Goal: Communication & Community: Participate in discussion

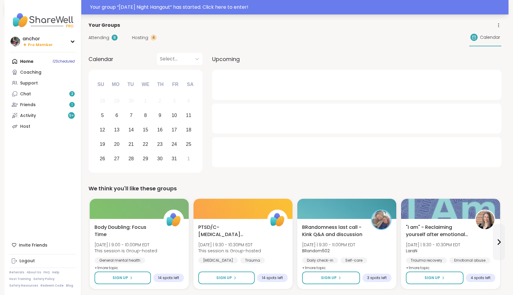
click at [216, 5] on div "Your group “ [DATE] Night Hangout ” has started. Click here to enter!" at bounding box center [297, 7] width 415 height 7
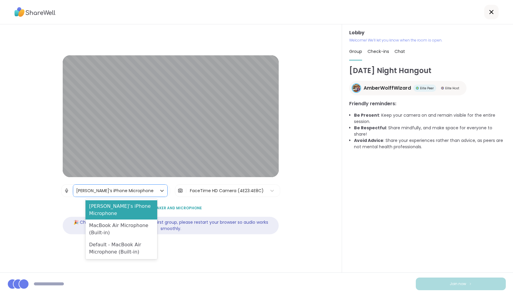
click at [116, 189] on div "[PERSON_NAME]’s iPhone Microphone" at bounding box center [114, 190] width 77 height 6
click at [107, 219] on div "MacBook Air Microphone (Built-in)" at bounding box center [122, 228] width 72 height 19
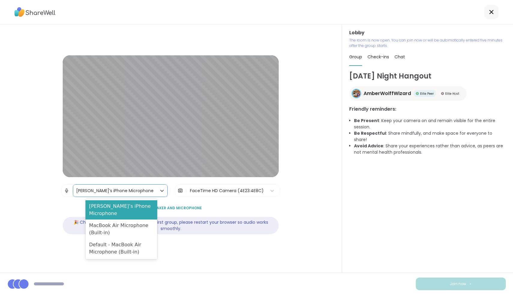
click at [111, 189] on div "[PERSON_NAME]’s iPhone Microphone" at bounding box center [114, 190] width 77 height 6
click at [116, 220] on div "MacBook Air Microphone (Built-in)" at bounding box center [122, 228] width 72 height 19
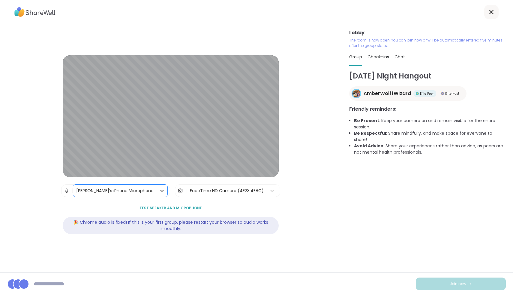
click at [124, 194] on div "[PERSON_NAME]’s iPhone Microphone" at bounding box center [114, 190] width 83 height 12
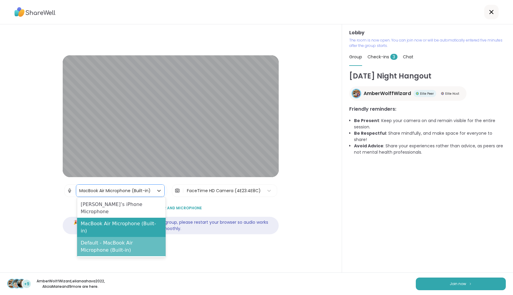
click at [124, 237] on div "Default - MacBook Air Microphone (Built-in)" at bounding box center [121, 246] width 89 height 19
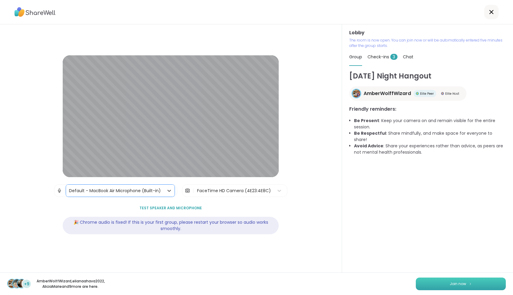
click at [462, 282] on span "Join now" at bounding box center [458, 283] width 17 height 5
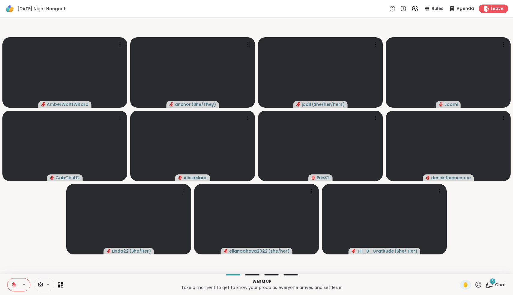
click at [41, 281] on div at bounding box center [44, 284] width 20 height 14
click at [35, 265] on div "FaceTime HD Camera" at bounding box center [49, 262] width 52 height 7
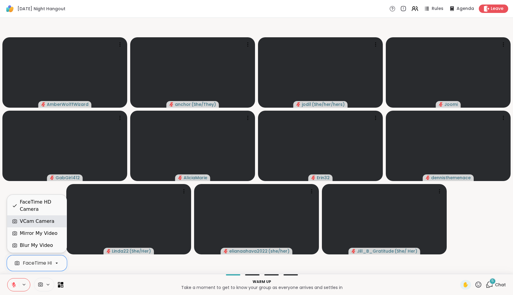
drag, startPoint x: 35, startPoint y: 208, endPoint x: 42, endPoint y: 223, distance: 16.9
click at [42, 223] on div "VCam Camera" at bounding box center [37, 220] width 35 height 7
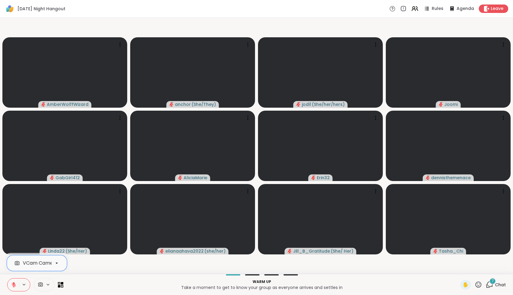
click at [497, 282] on span "Chat" at bounding box center [500, 284] width 11 height 6
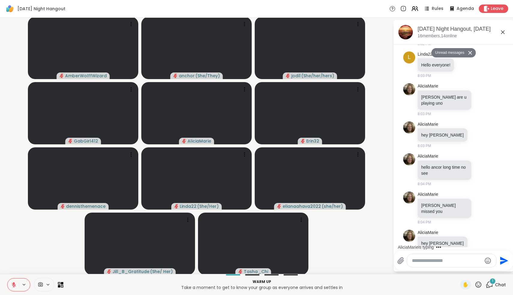
scroll to position [65, 0]
click at [476, 282] on icon at bounding box center [479, 284] width 8 height 8
click at [461, 267] on div "❤️" at bounding box center [461, 269] width 11 height 10
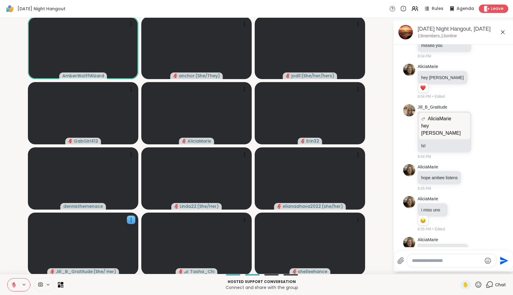
scroll to position [240, 0]
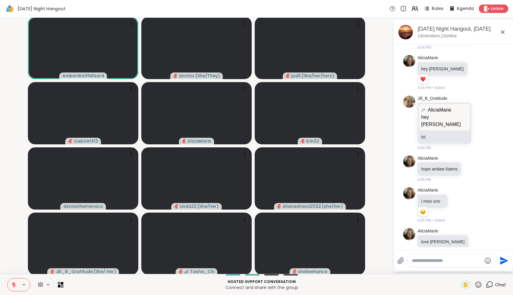
click at [445, 262] on textarea "Type your message" at bounding box center [447, 260] width 70 height 6
type textarea "**********"
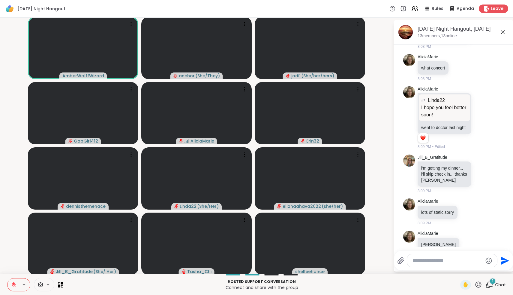
scroll to position [955, 0]
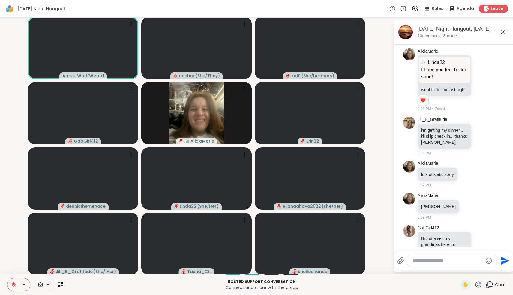
click at [14, 285] on icon at bounding box center [14, 284] width 4 height 4
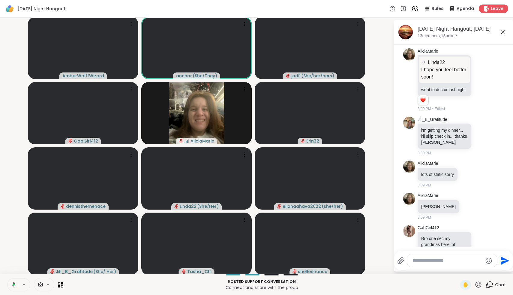
click at [13, 280] on button at bounding box center [13, 284] width 12 height 13
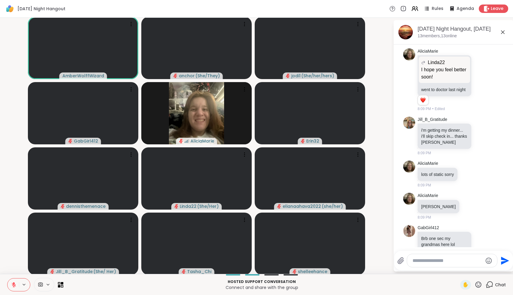
click at [13, 283] on icon at bounding box center [13, 284] width 5 height 5
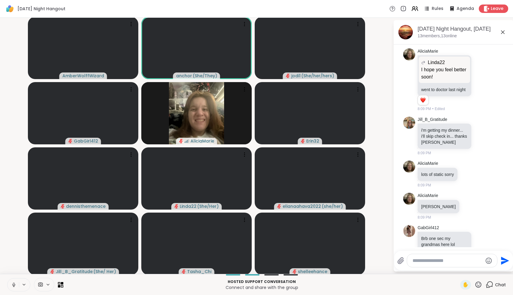
click at [17, 286] on button at bounding box center [13, 284] width 11 height 13
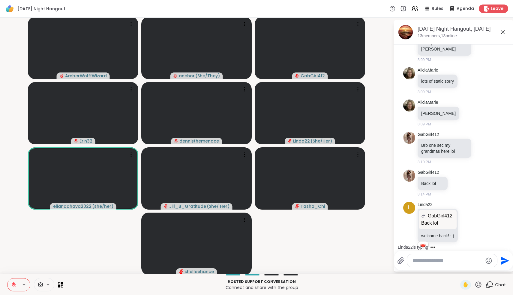
scroll to position [1080, 0]
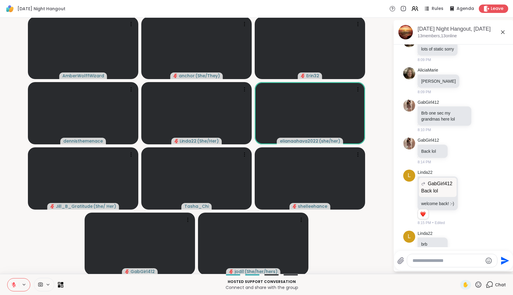
click at [15, 283] on icon at bounding box center [13, 284] width 5 height 5
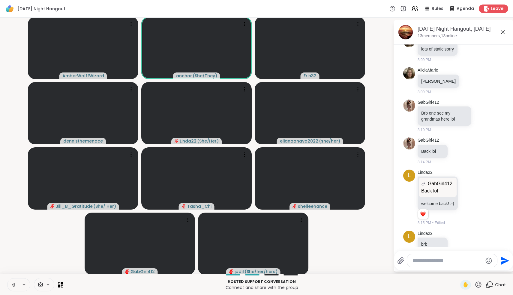
click at [15, 283] on icon at bounding box center [13, 284] width 5 height 5
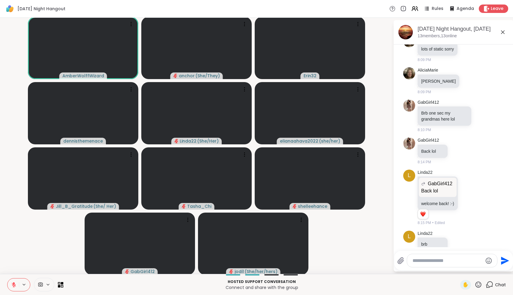
click at [15, 283] on icon at bounding box center [13, 284] width 5 height 5
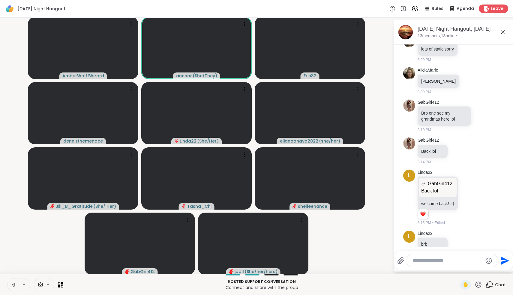
click at [14, 283] on icon at bounding box center [13, 284] width 5 height 5
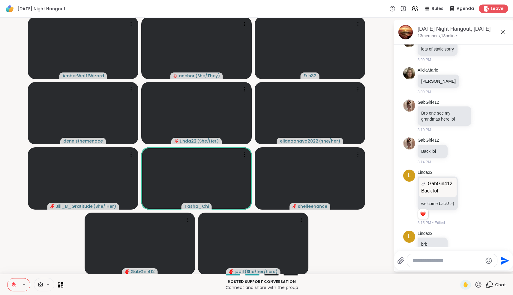
click at [16, 284] on icon at bounding box center [13, 284] width 5 height 5
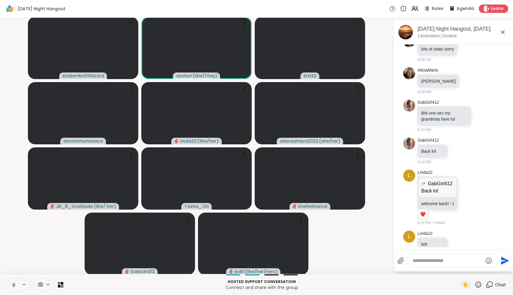
click at [16, 284] on icon at bounding box center [13, 284] width 5 height 5
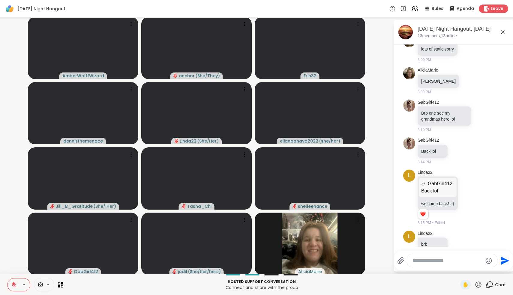
click at [17, 283] on button at bounding box center [13, 284] width 11 height 13
click at [13, 283] on icon at bounding box center [13, 284] width 3 height 5
click at [12, 283] on icon at bounding box center [13, 284] width 5 height 5
click at [12, 283] on icon at bounding box center [12, 284] width 5 height 5
click at [11, 282] on icon at bounding box center [13, 284] width 5 height 5
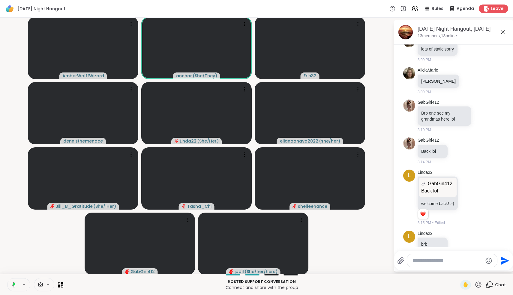
click at [23, 283] on icon at bounding box center [24, 284] width 5 height 5
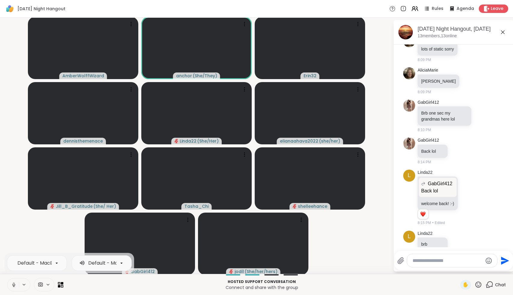
click at [17, 283] on button at bounding box center [13, 284] width 11 height 13
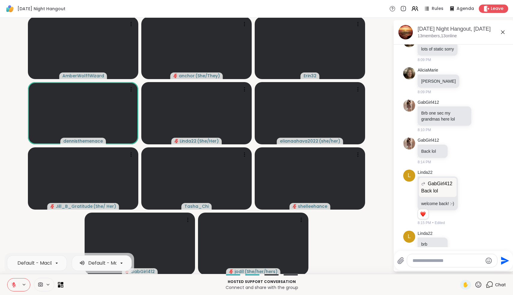
drag, startPoint x: 16, startPoint y: 283, endPoint x: 20, endPoint y: 248, distance: 35.5
click at [20, 248] on div "[DATE] Night Hangout Rules Agenda Leave AmberWolffWizard anchor ( She/They ) Er…" at bounding box center [256, 147] width 513 height 295
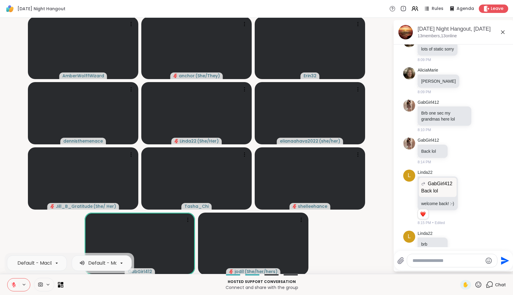
drag, startPoint x: 14, startPoint y: 285, endPoint x: 27, endPoint y: 248, distance: 38.7
click at [29, 248] on div "[DATE] Night Hangout Rules Agenda Leave AmberWolffWizard anchor ( She/They ) Er…" at bounding box center [256, 147] width 513 height 295
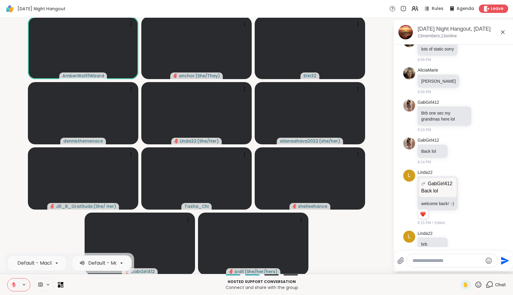
click at [14, 281] on button at bounding box center [13, 284] width 11 height 13
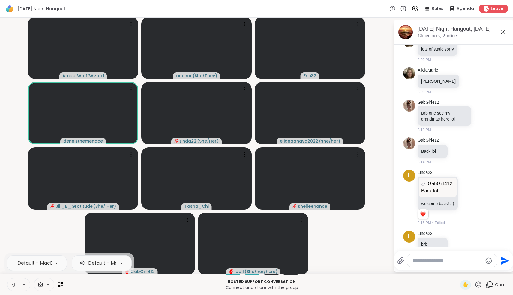
click at [14, 281] on button at bounding box center [13, 284] width 11 height 13
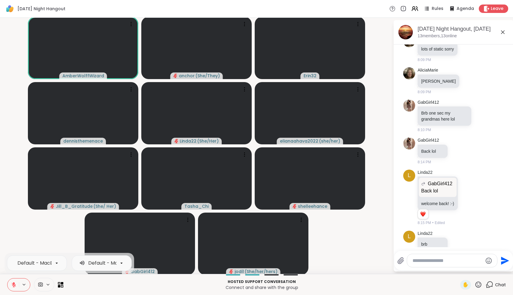
drag, startPoint x: 19, startPoint y: 283, endPoint x: 15, endPoint y: 273, distance: 10.8
click at [15, 274] on div "Default - MacBook Air Microphone (Built-in) Default - MacBook Air Speakers (Bui…" at bounding box center [256, 284] width 513 height 21
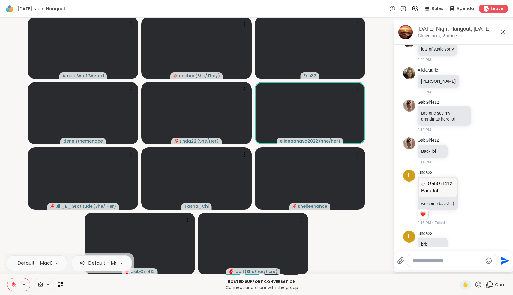
click at [15, 284] on icon at bounding box center [14, 284] width 4 height 4
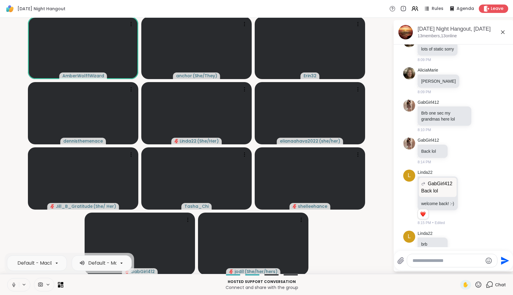
click at [16, 283] on icon at bounding box center [13, 284] width 5 height 5
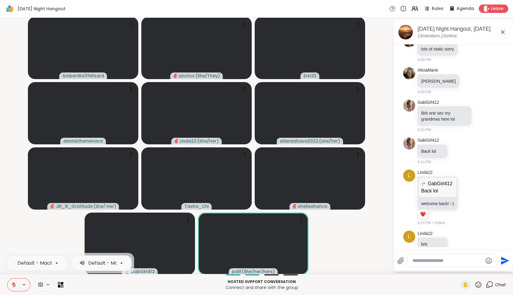
drag, startPoint x: 16, startPoint y: 281, endPoint x: 17, endPoint y: 253, distance: 28.2
click at [17, 278] on div "Default - MacBook Air Microphone (Built-in) Default - MacBook Air Speakers (Bui…" at bounding box center [18, 284] width 23 height 13
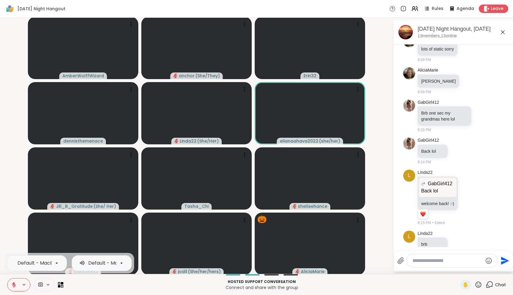
click at [14, 283] on icon at bounding box center [14, 283] width 2 height 2
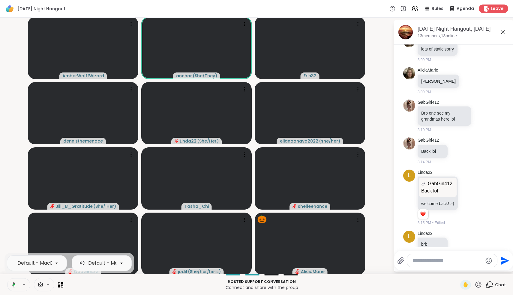
click at [15, 283] on icon at bounding box center [12, 284] width 5 height 5
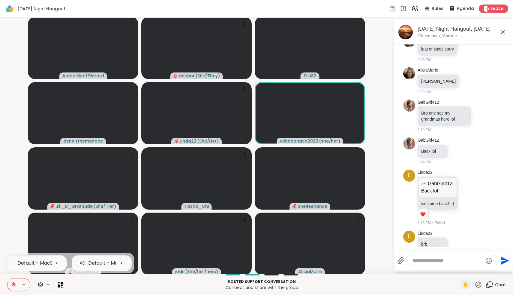
click at [15, 284] on icon at bounding box center [13, 284] width 5 height 5
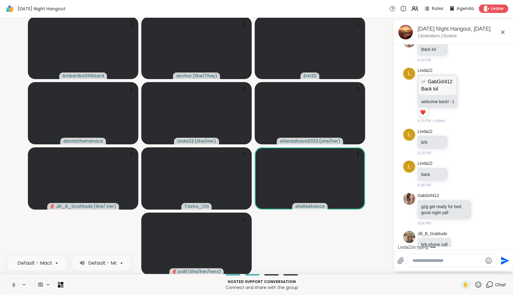
scroll to position [1242, 0]
